Goal: Entertainment & Leisure: Consume media (video, audio)

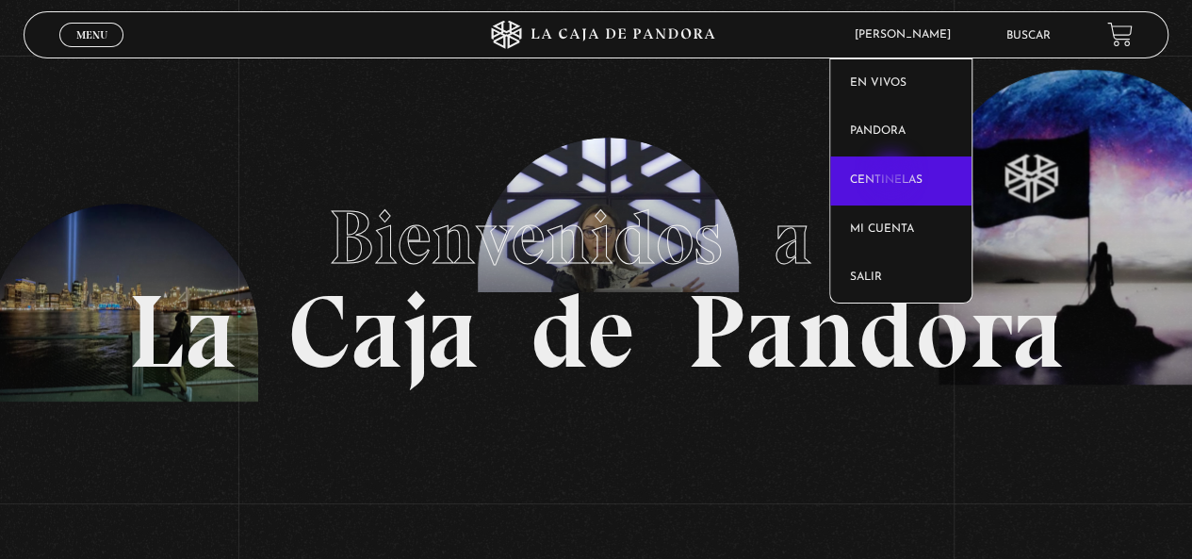
click at [893, 174] on link "Centinelas" at bounding box center [900, 180] width 141 height 49
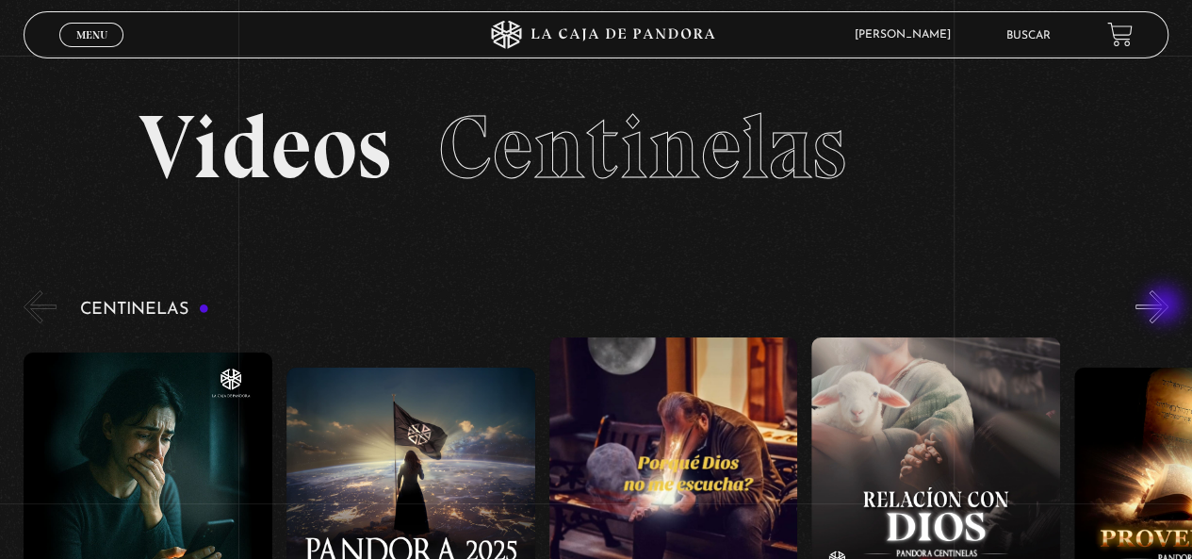
click at [1165, 306] on button "»" at bounding box center [1151, 306] width 33 height 33
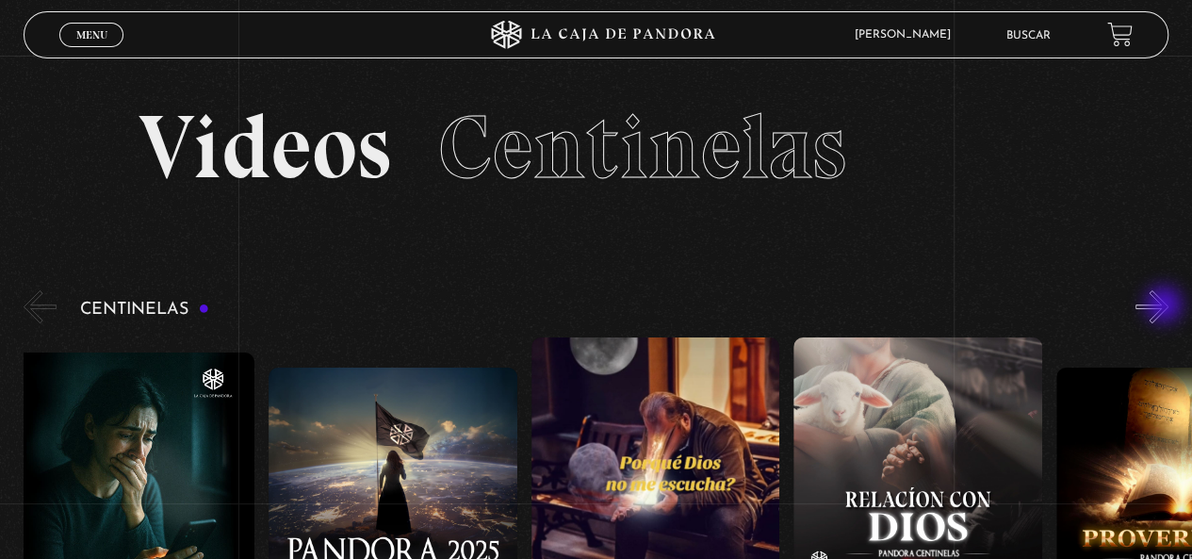
click at [1165, 306] on button "»" at bounding box center [1151, 306] width 33 height 33
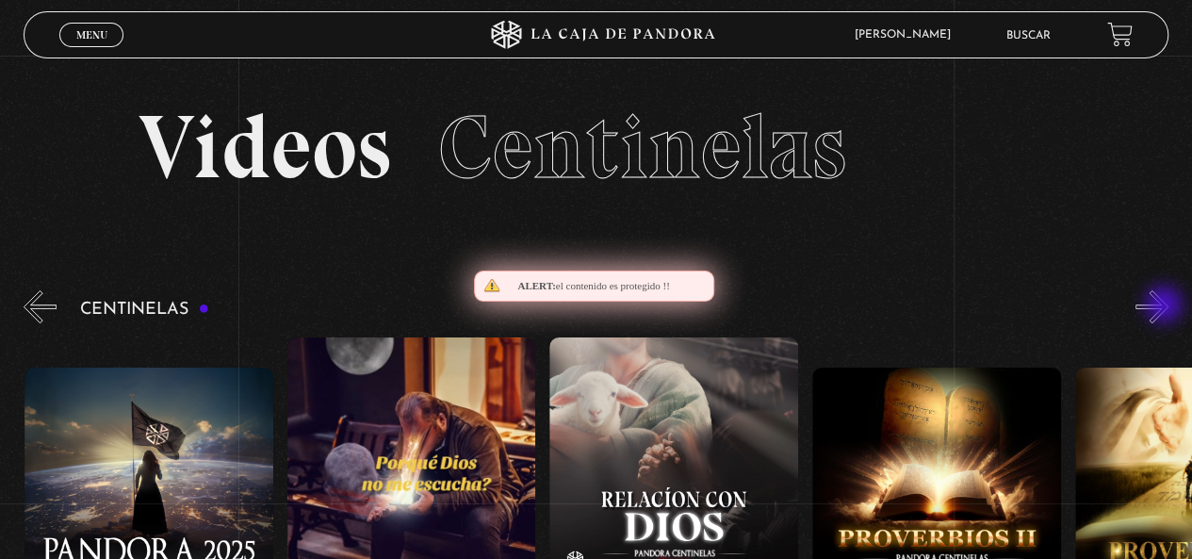
click at [1165, 306] on button "»" at bounding box center [1151, 306] width 33 height 33
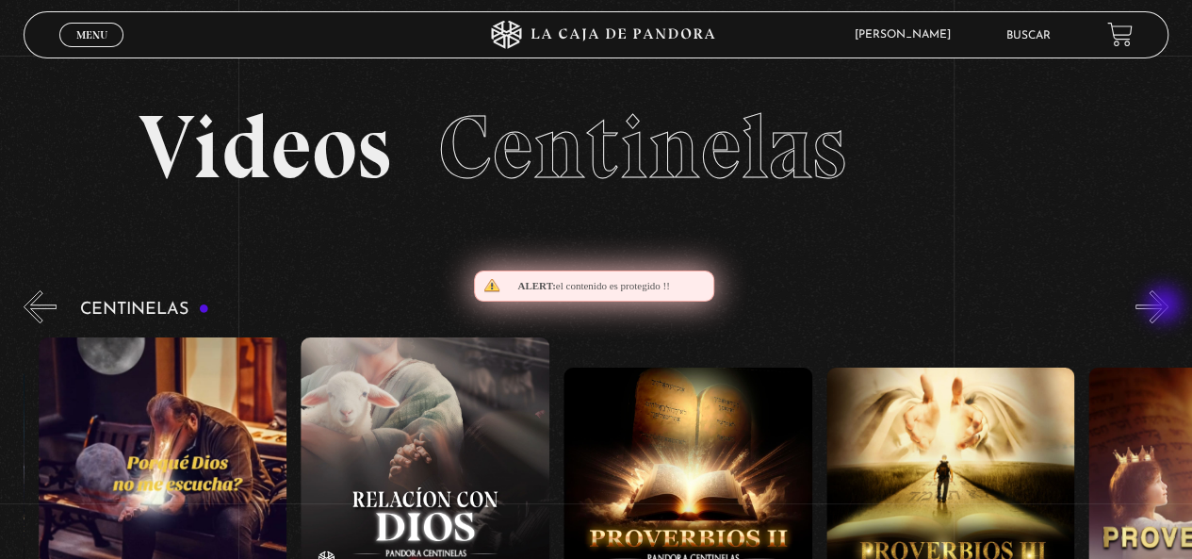
click at [1165, 306] on button "»" at bounding box center [1151, 306] width 33 height 33
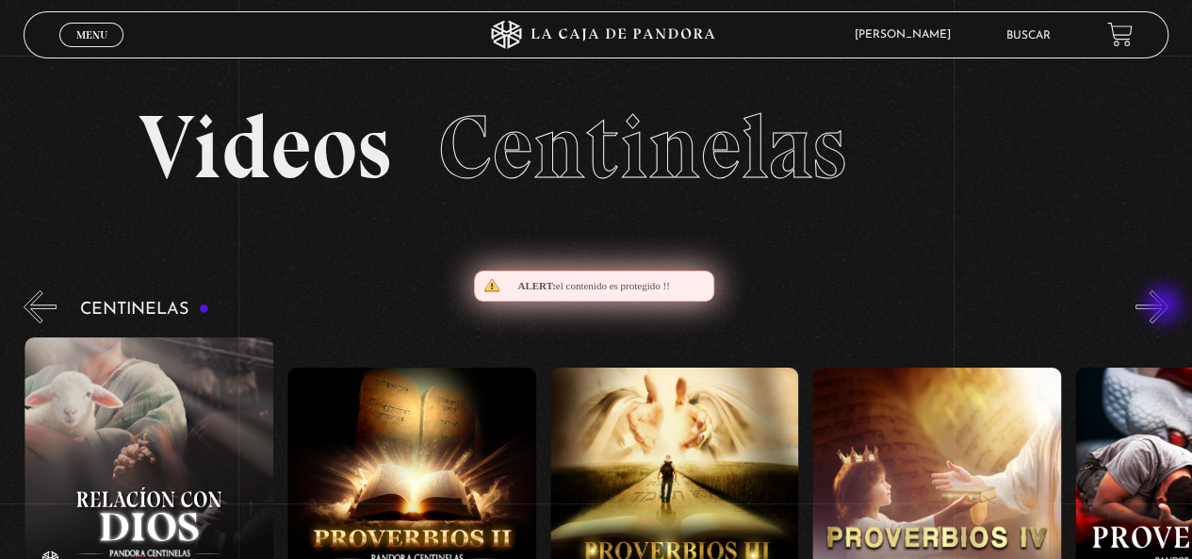
click at [1165, 306] on button "»" at bounding box center [1151, 306] width 33 height 33
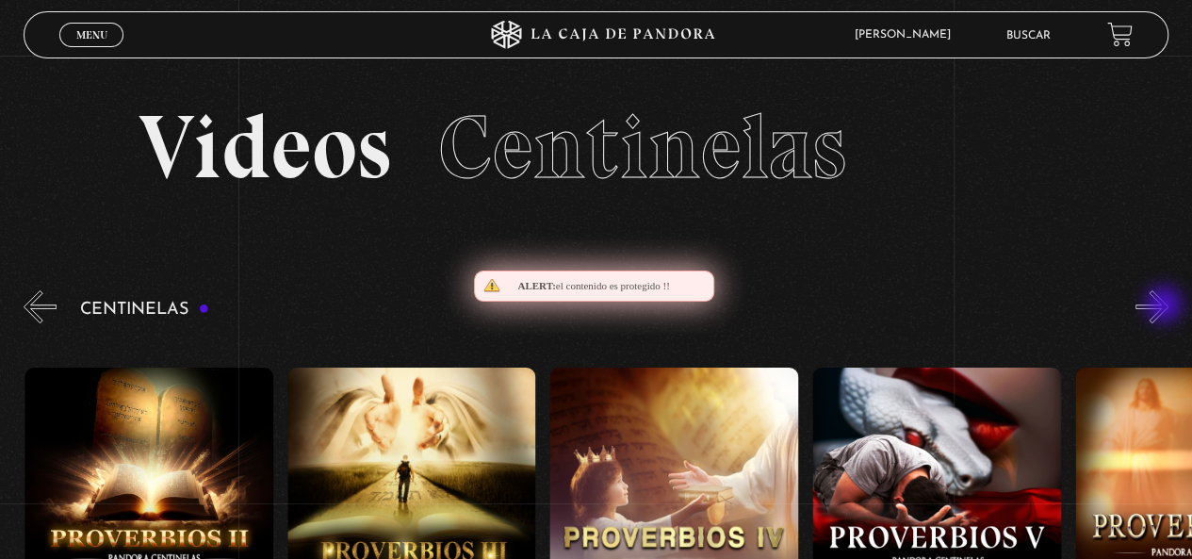
click at [1165, 306] on button "»" at bounding box center [1151, 306] width 33 height 33
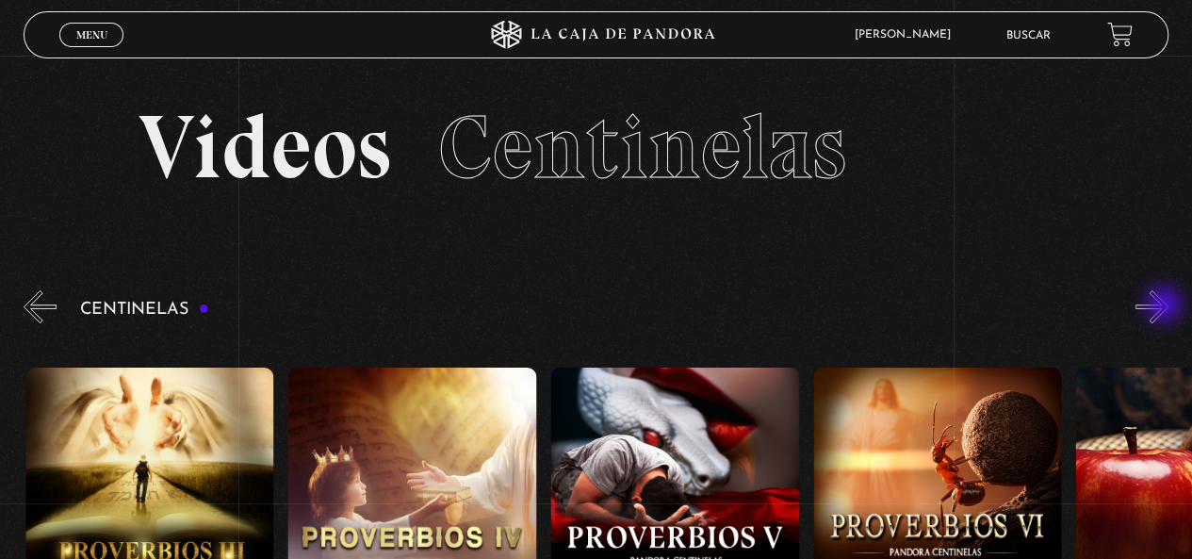
click at [1165, 306] on button "»" at bounding box center [1151, 306] width 33 height 33
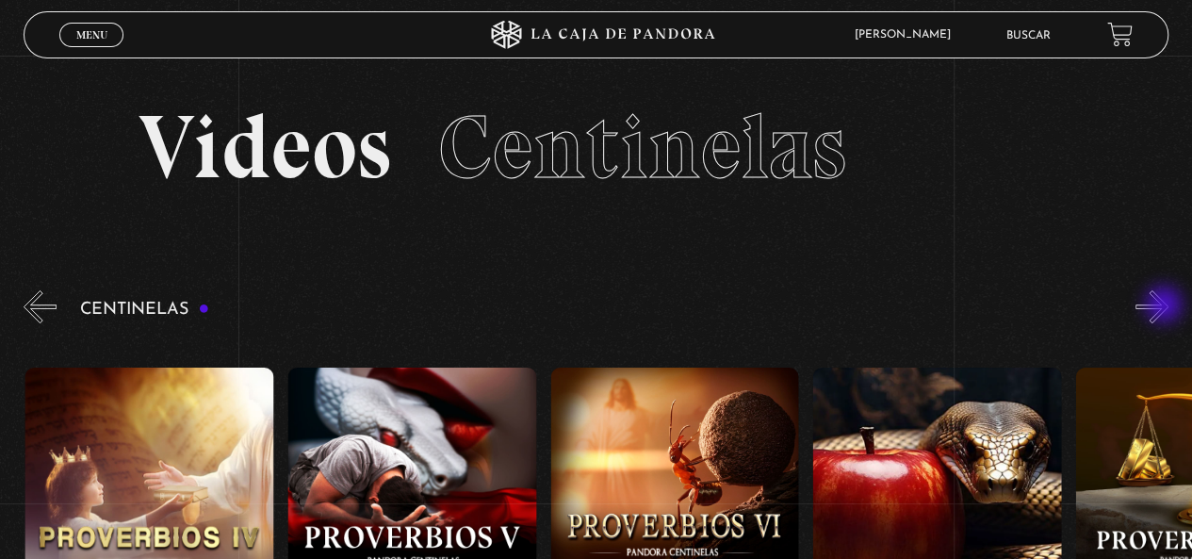
click at [1165, 306] on button "»" at bounding box center [1151, 306] width 33 height 33
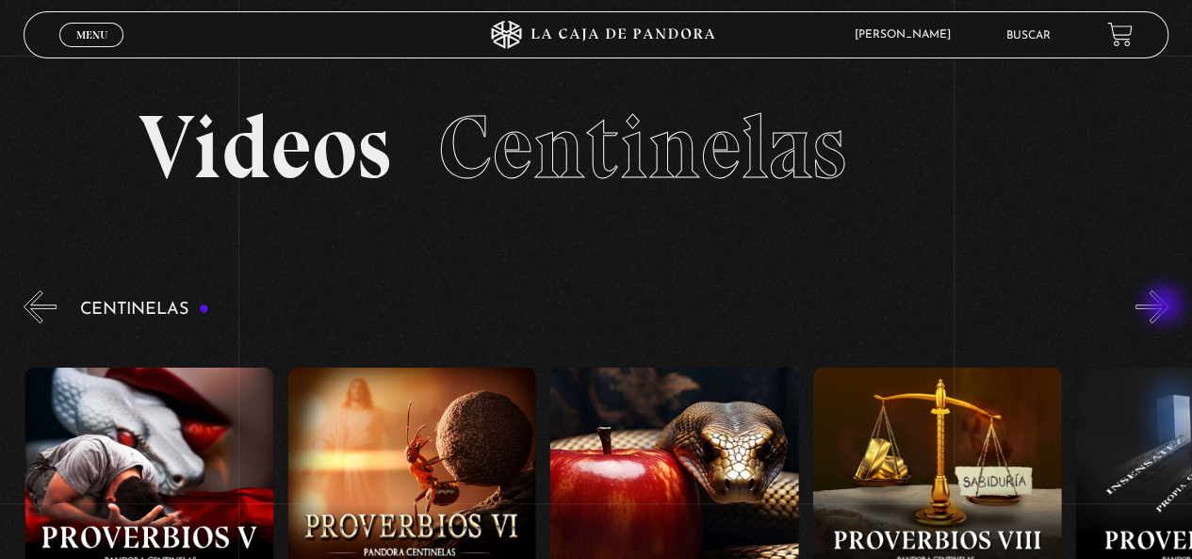
click at [1165, 306] on button "»" at bounding box center [1151, 306] width 33 height 33
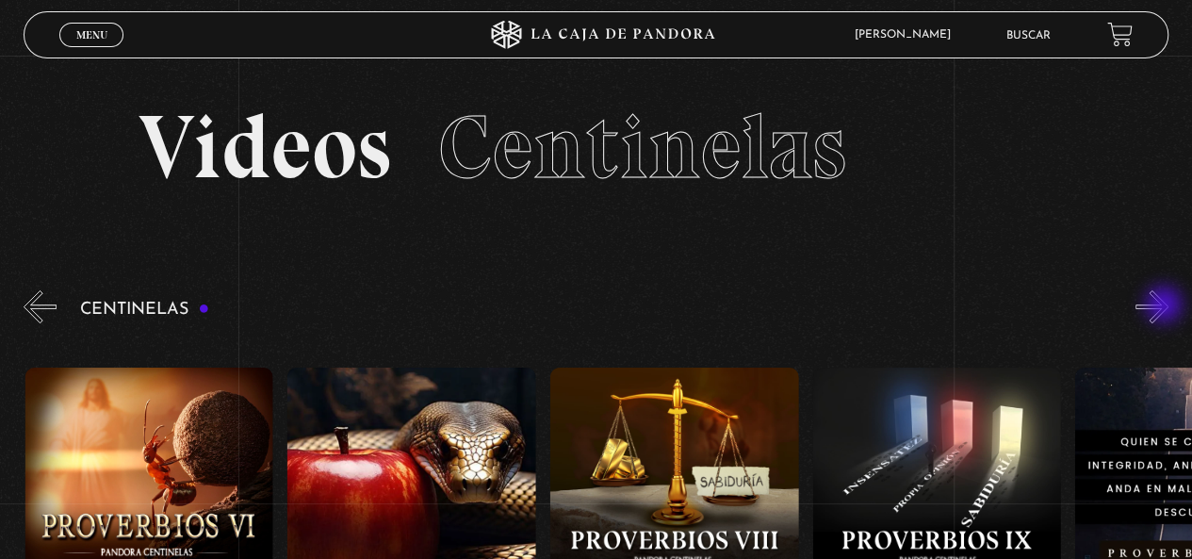
click at [1165, 306] on button "»" at bounding box center [1151, 306] width 33 height 33
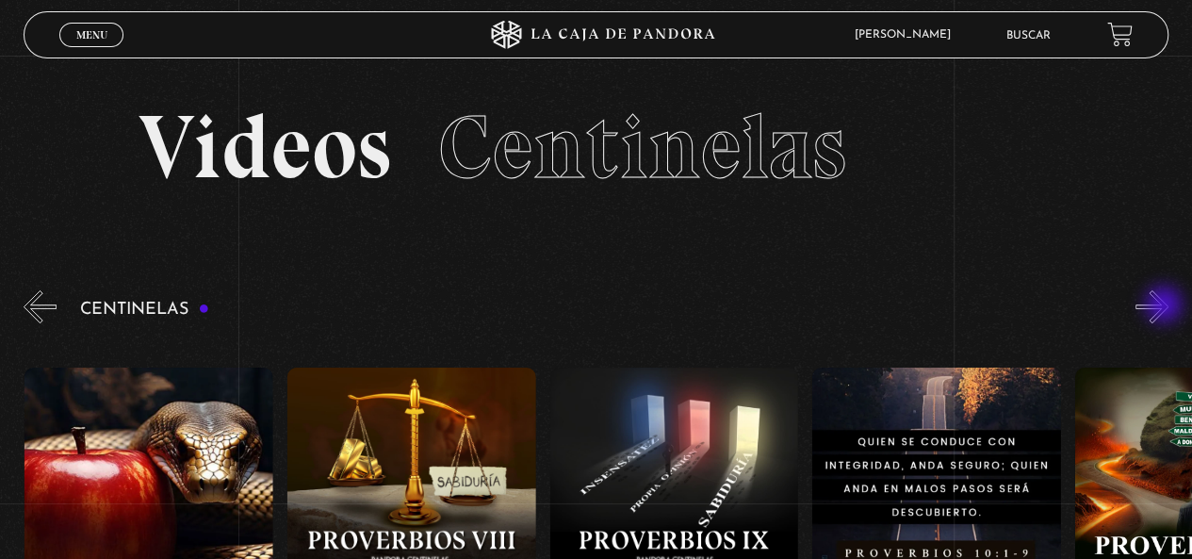
click at [1165, 306] on button "»" at bounding box center [1151, 306] width 33 height 33
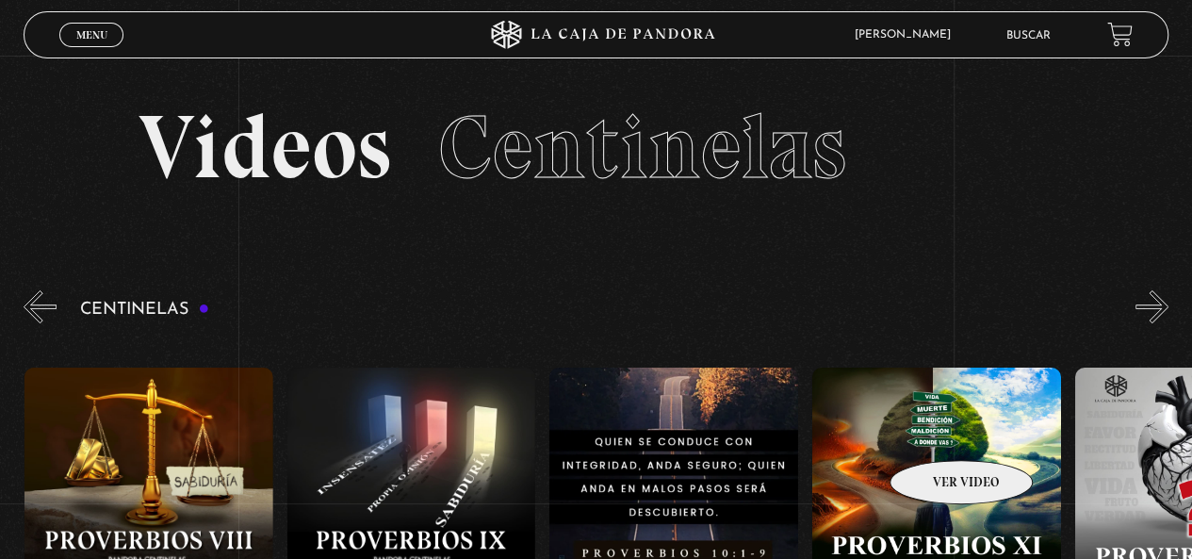
scroll to position [0, 2625]
click at [929, 440] on figure at bounding box center [936, 536] width 249 height 339
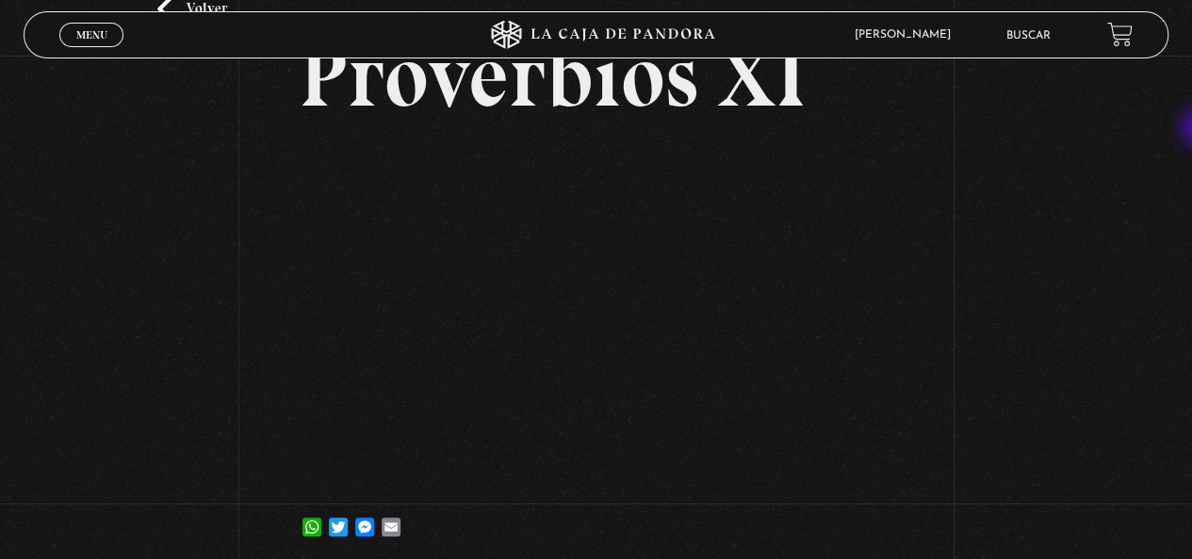
scroll to position [127, 0]
